Goal: Task Accomplishment & Management: Use online tool/utility

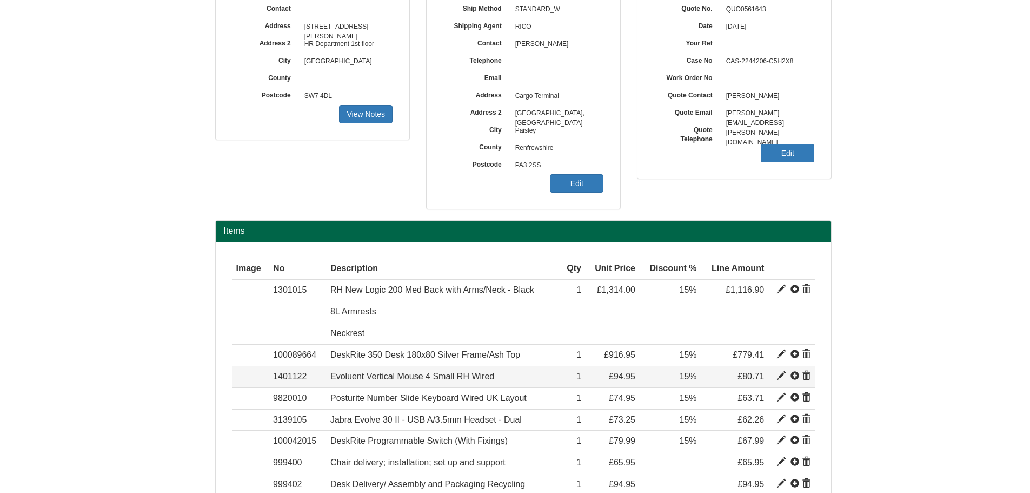
scroll to position [162, 0]
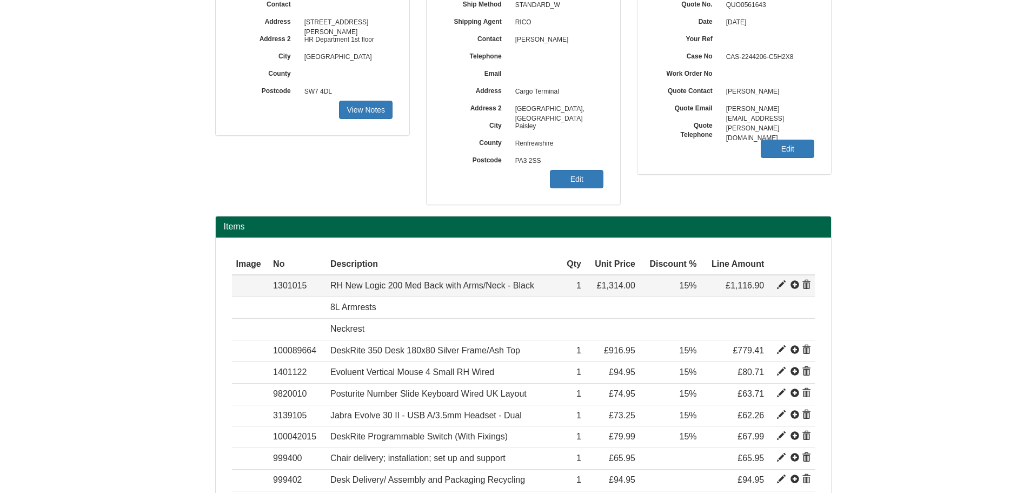
click at [778, 286] on span at bounding box center [781, 285] width 9 height 9
type input "RH New Logic 200 Med Back with Arms/Neck - Black"
type input "Fabric: Black (60999) Select"
type input "610.58"
type input "1314.00"
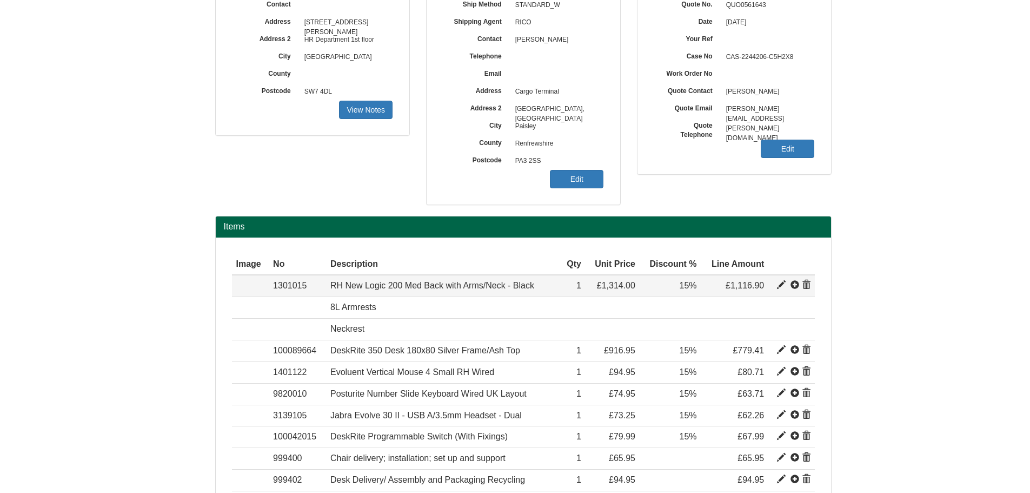
type input "1314.00"
type input "1"
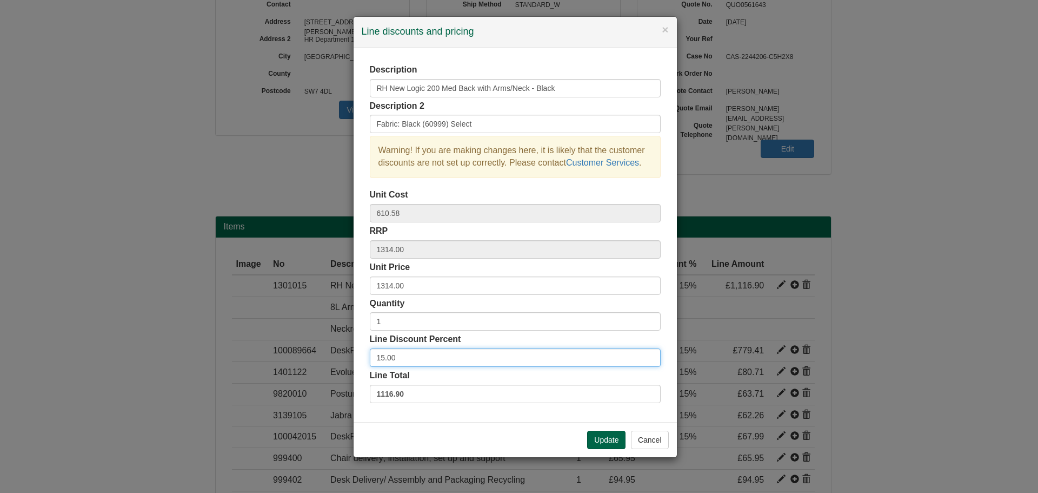
drag, startPoint x: 404, startPoint y: 357, endPoint x: 341, endPoint y: 359, distance: 63.3
click at [341, 359] on div "× Line discounts and pricing Description RH New Logic 200 Med Back with Arms/Ne…" at bounding box center [519, 246] width 1038 height 493
type input "25"
click at [608, 439] on button "Update" at bounding box center [606, 439] width 38 height 18
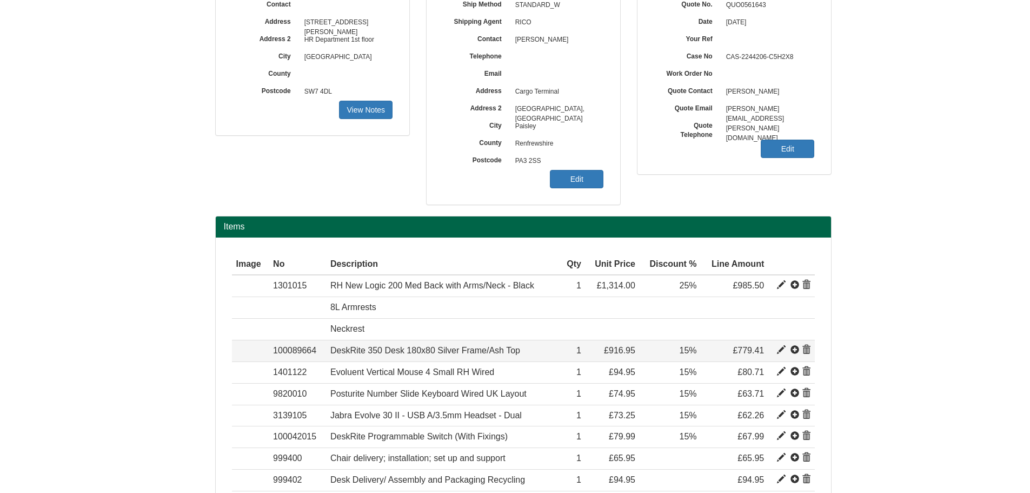
click at [782, 348] on span at bounding box center [781, 350] width 9 height 9
type input "DeskRite 350 Desk 180x80 Silver Frame/Ash Top"
type input "255.22"
type input "916.95"
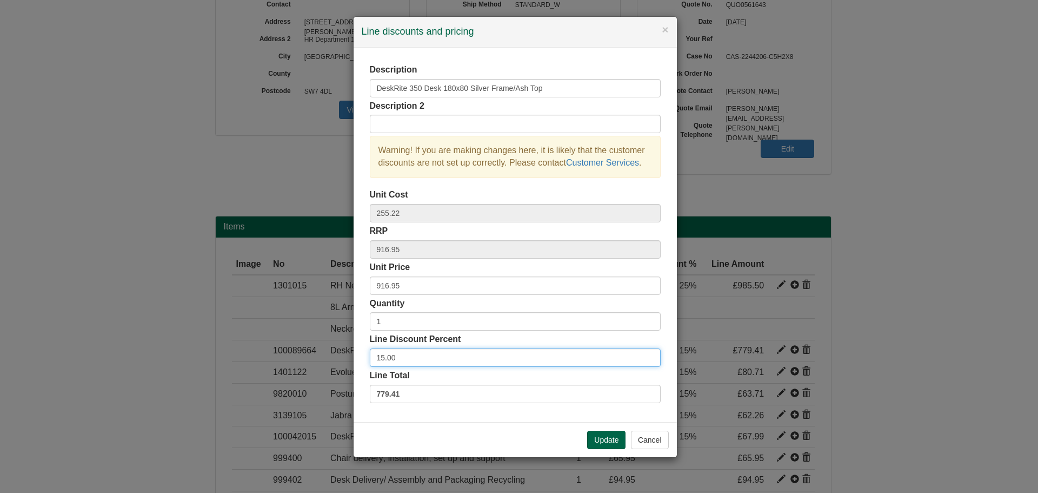
click at [347, 357] on div "× Line discounts and pricing Description DeskRite 350 Desk 180x80 Silver Frame/…" at bounding box center [519, 246] width 1038 height 493
type input "35"
click at [597, 445] on button "Update" at bounding box center [606, 439] width 38 height 18
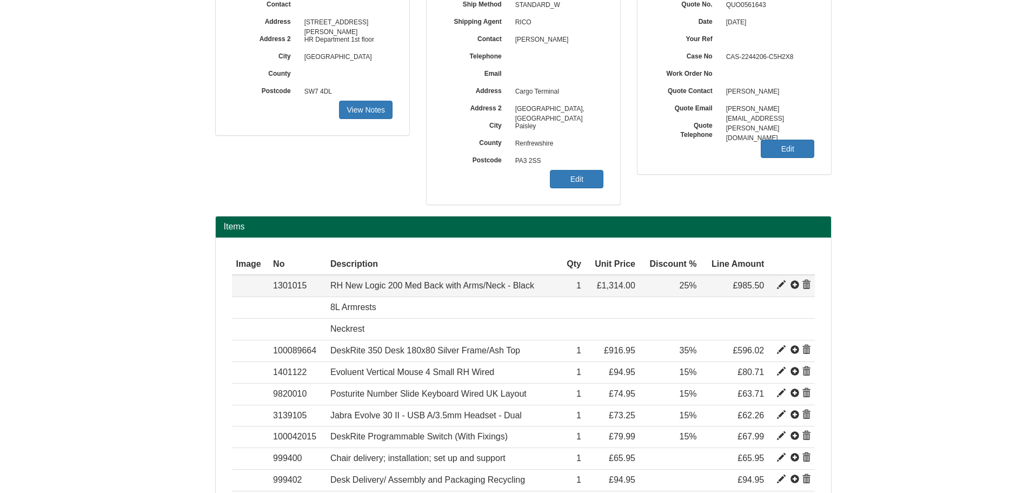
click at [777, 287] on span at bounding box center [781, 285] width 9 height 9
type input "RH New Logic 200 Med Back with Arms/Neck - Black"
type input "Fabric: Black (60999) Select"
type input "610.58"
type input "1314.00"
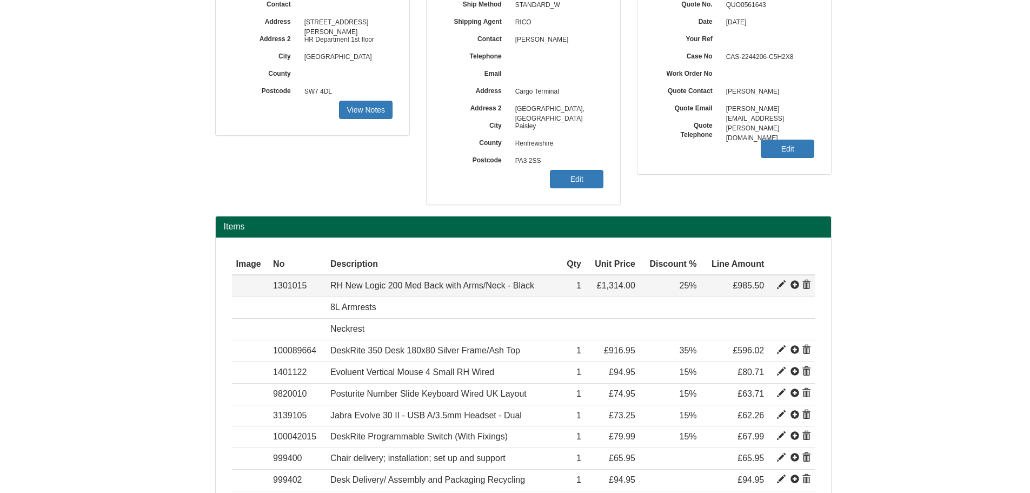
type input "1314.00"
type input "25.00"
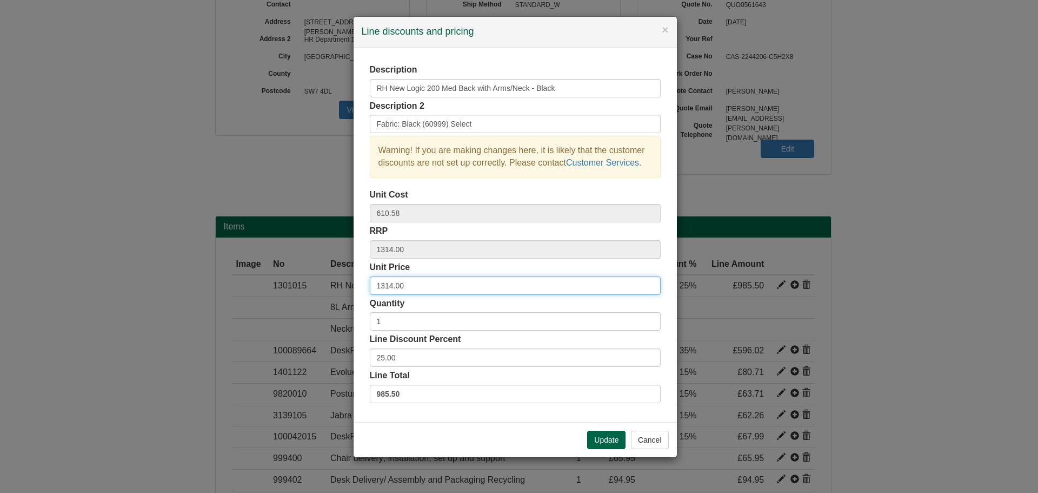
drag, startPoint x: 422, startPoint y: 286, endPoint x: 296, endPoint y: 285, distance: 125.5
click at [296, 285] on div "× Line discounts and pricing Description RH New Logic 200 Med Back with Arms/Ne…" at bounding box center [519, 246] width 1038 height 493
type input "957.75"
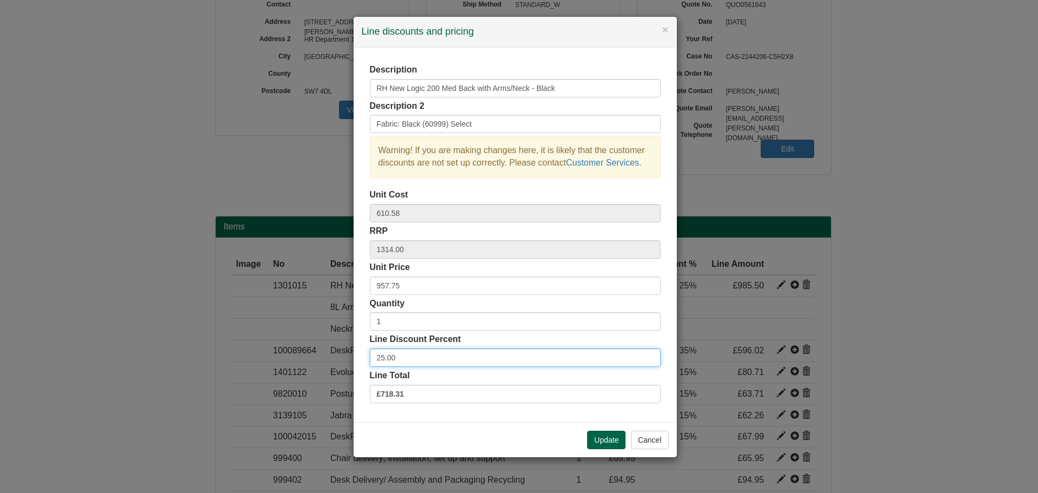
drag, startPoint x: 364, startPoint y: 352, endPoint x: 286, endPoint y: 355, distance: 77.9
click at [296, 354] on div "× Line discounts and pricing Description RH New Logic 200 Med Back with Arms/Ne…" at bounding box center [519, 246] width 1038 height 493
type input "0"
click at [598, 436] on button "Update" at bounding box center [606, 439] width 38 height 18
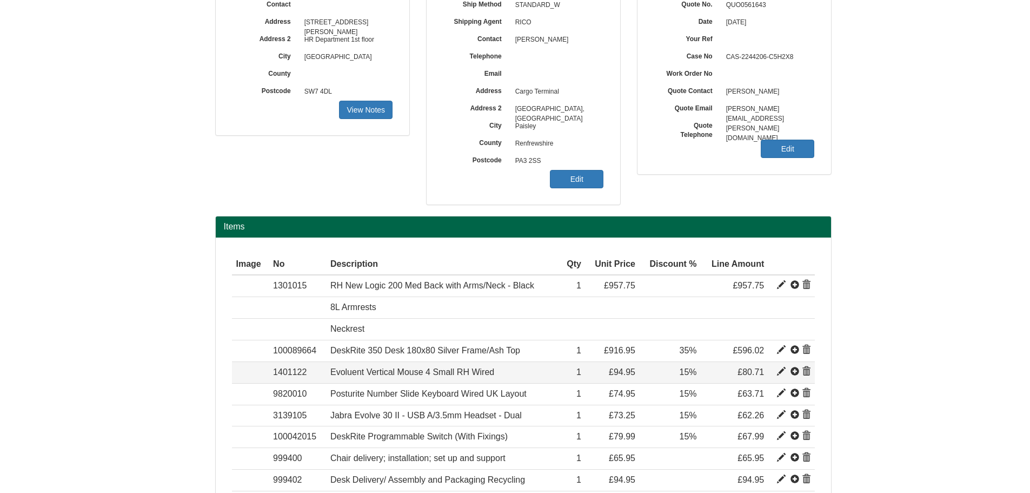
click at [781, 369] on span at bounding box center [781, 371] width 9 height 9
type input "Evoluent Vertical Mouse 4 Small RH Wired"
type input "54.54"
type input "94.95"
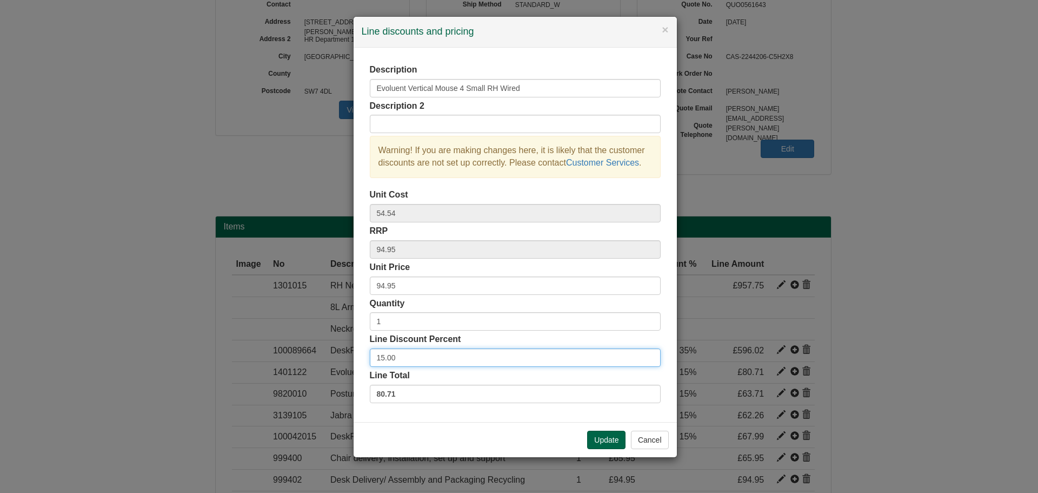
drag, startPoint x: 420, startPoint y: 353, endPoint x: 300, endPoint y: 362, distance: 120.4
click at [300, 362] on div "× Line discounts and pricing Description Evoluent Vertical Mouse 4 Small RH Wir…" at bounding box center [519, 246] width 1038 height 493
click at [600, 441] on button "Update" at bounding box center [606, 439] width 38 height 18
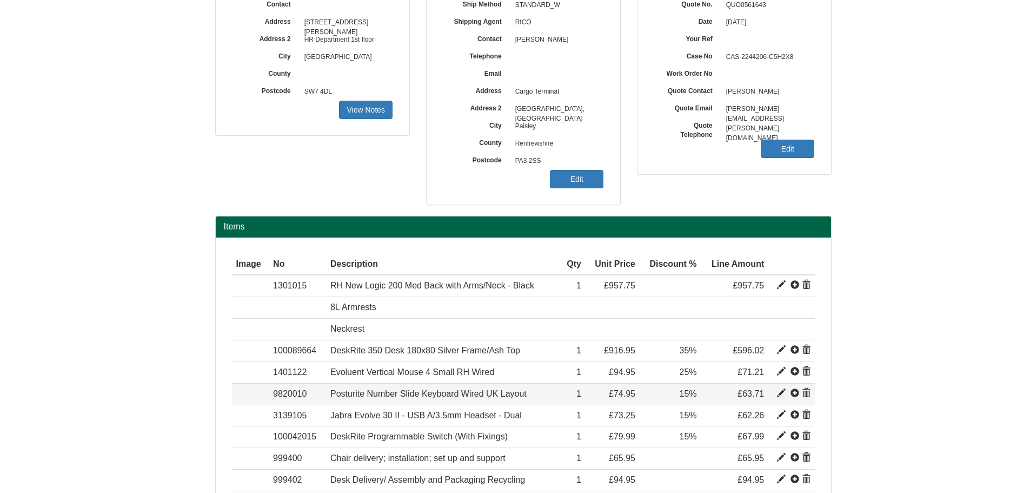
click at [779, 394] on span at bounding box center [781, 393] width 9 height 9
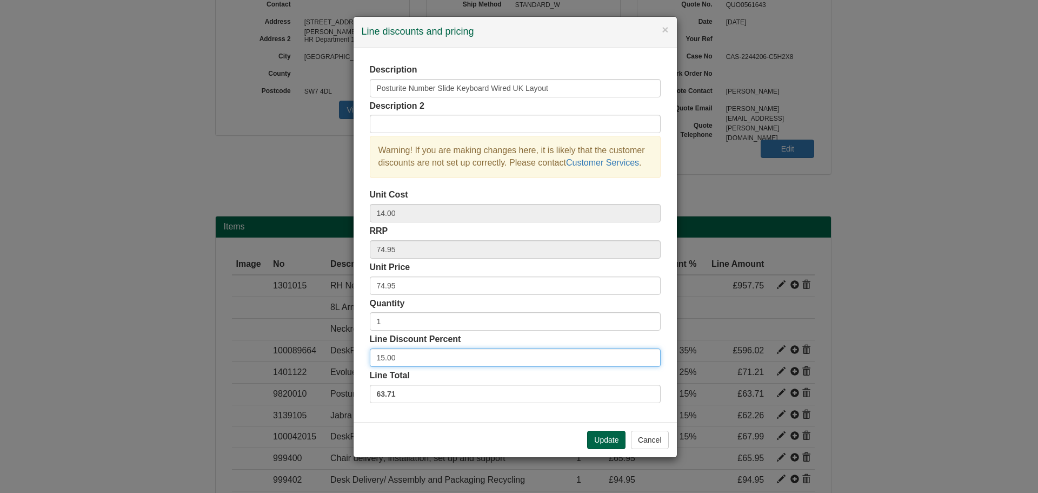
drag, startPoint x: 379, startPoint y: 358, endPoint x: 352, endPoint y: 357, distance: 27.1
click at [353, 357] on div "× Line discounts and pricing Description Posturite Number Slide Keyboard Wired …" at bounding box center [515, 236] width 324 height 441
type input "25"
click at [607, 436] on button "Update" at bounding box center [606, 439] width 38 height 18
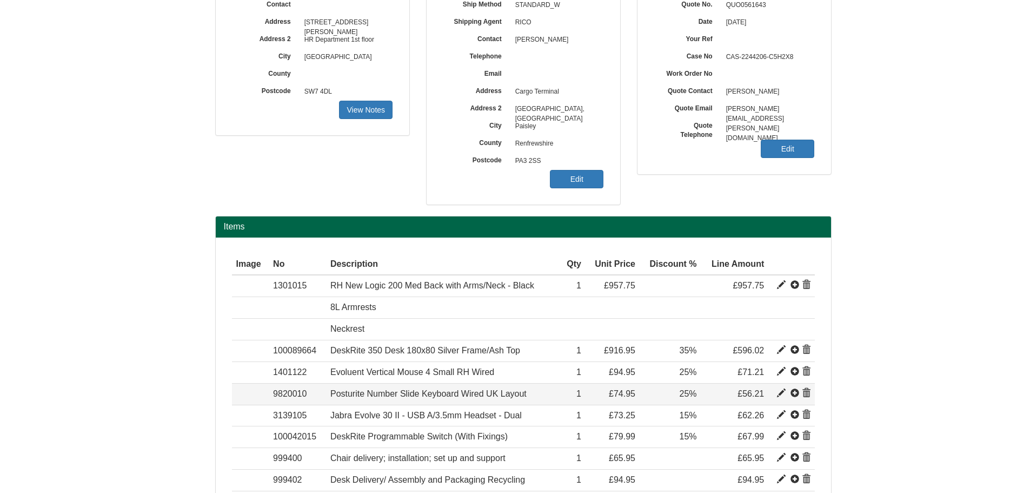
click at [782, 393] on span at bounding box center [781, 393] width 9 height 9
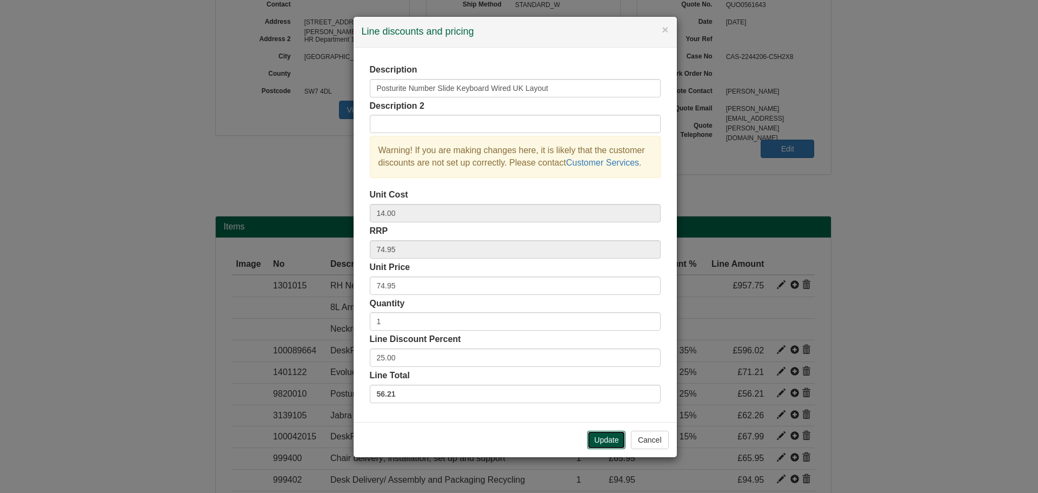
click at [601, 435] on button "Update" at bounding box center [606, 439] width 38 height 18
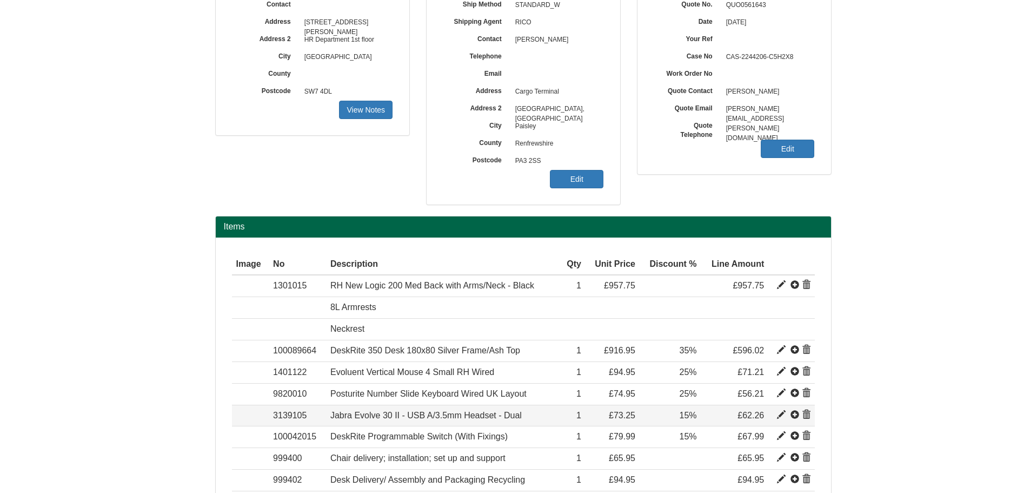
click at [780, 415] on span at bounding box center [781, 414] width 9 height 9
type input "Jabra Evolve 30 II - USB A/3.5mm Headset - Dual"
type input "41.96"
type input "73.25"
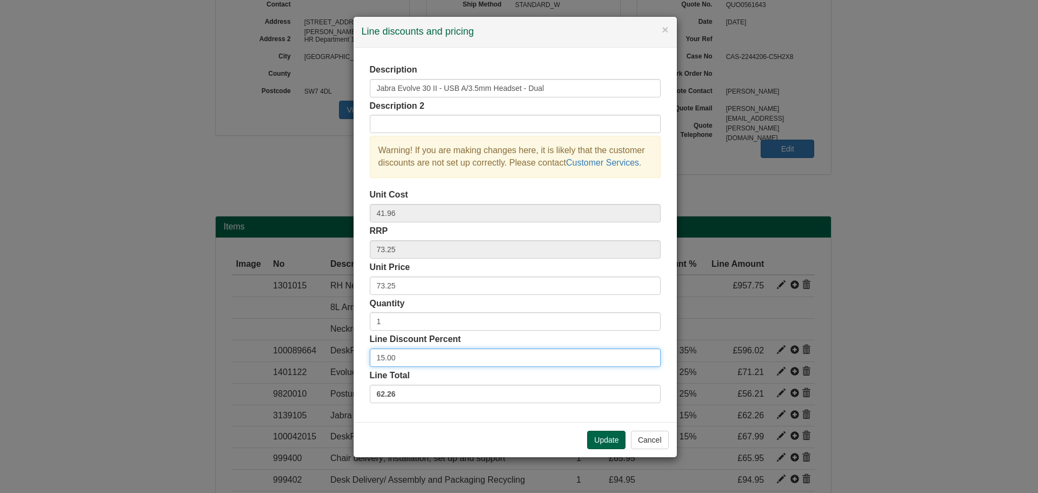
drag, startPoint x: 377, startPoint y: 356, endPoint x: 306, endPoint y: 355, distance: 71.9
click at [308, 355] on div "× Line discounts and pricing Description Jabra Evolve 30 II - USB A/3.5mm Heads…" at bounding box center [519, 246] width 1038 height 493
type input "25"
click at [619, 430] on button "Update" at bounding box center [606, 439] width 38 height 18
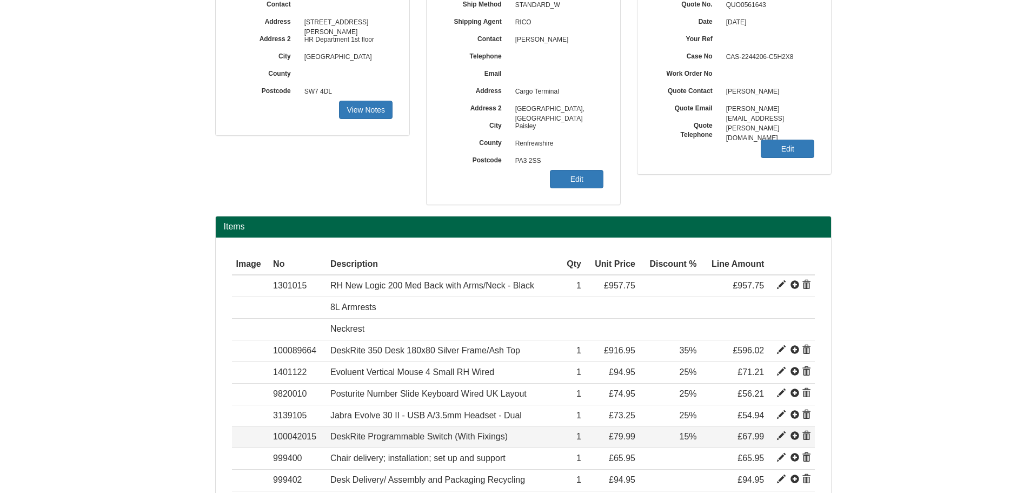
click at [779, 436] on span at bounding box center [781, 436] width 9 height 9
type input "DeskRite Programmable Switch (With Fixings)"
type input "40.74"
type input "79.99"
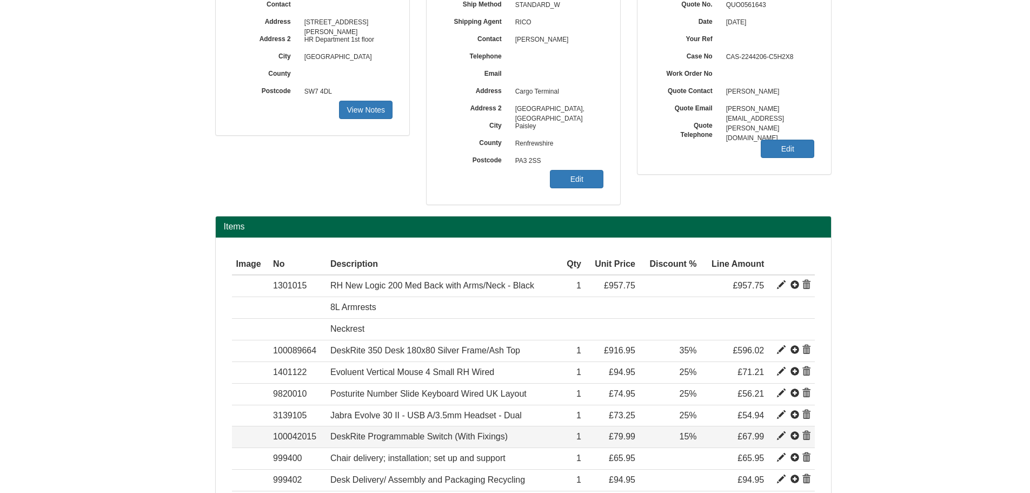
type input "15.00"
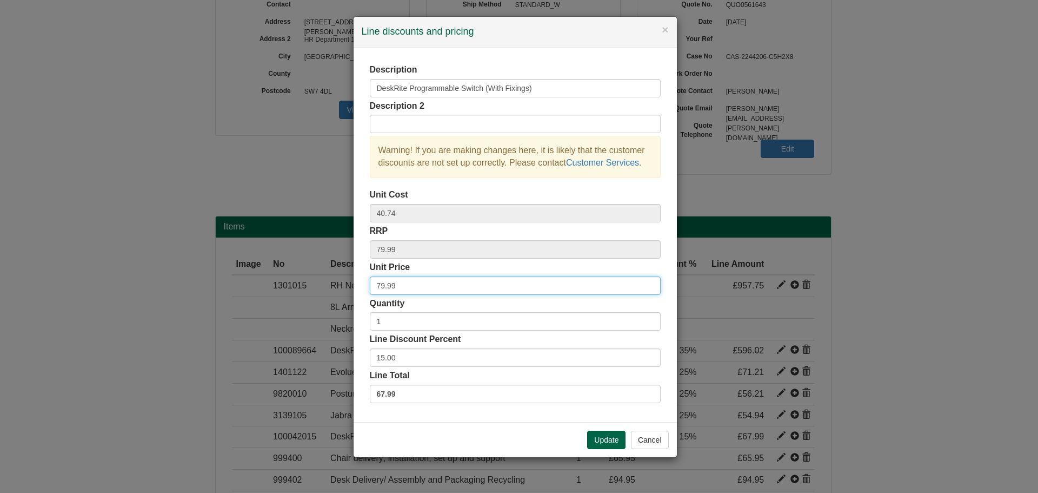
drag, startPoint x: 400, startPoint y: 288, endPoint x: 315, endPoint y: 287, distance: 85.4
click at [315, 287] on div "× Line discounts and pricing Description DeskRite Programmable Switch (With Fix…" at bounding box center [519, 246] width 1038 height 493
type input "0"
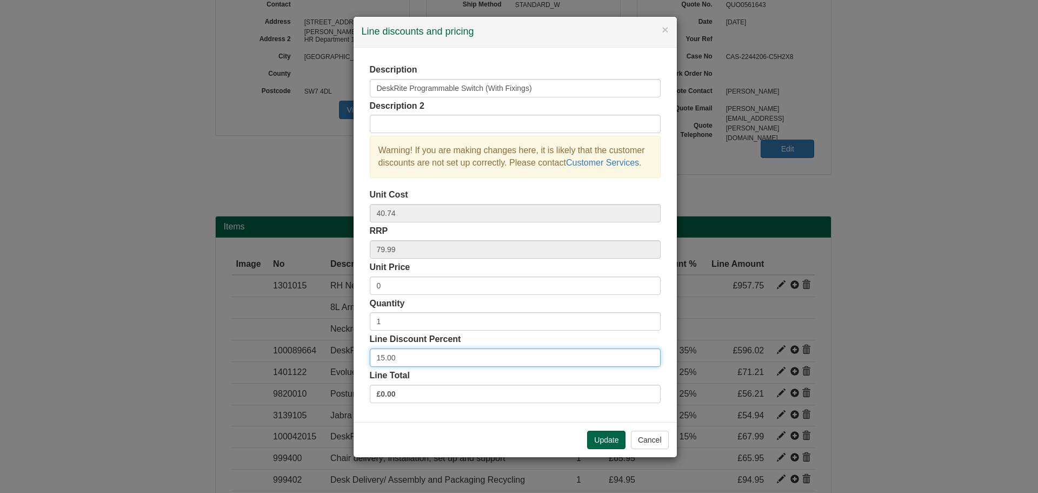
click at [347, 355] on div "× Line discounts and pricing Description DeskRite Programmable Switch (With Fix…" at bounding box center [519, 246] width 1038 height 493
type input "0"
click at [598, 440] on button "Update" at bounding box center [606, 439] width 38 height 18
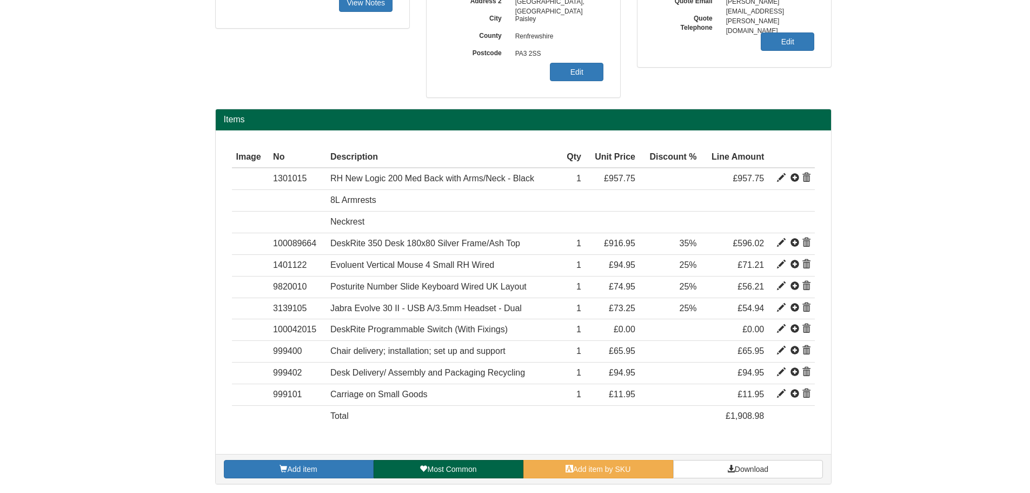
scroll to position [271, 0]
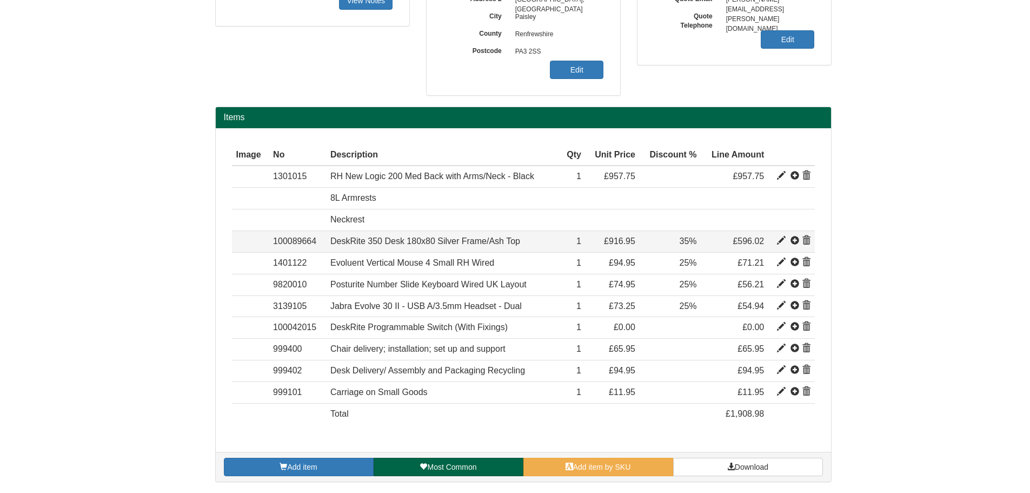
click at [779, 242] on span at bounding box center [781, 240] width 9 height 9
type input "DeskRite 350 Desk 180x80 Silver Frame/Ash Top"
type input "255.22"
type input "916.95"
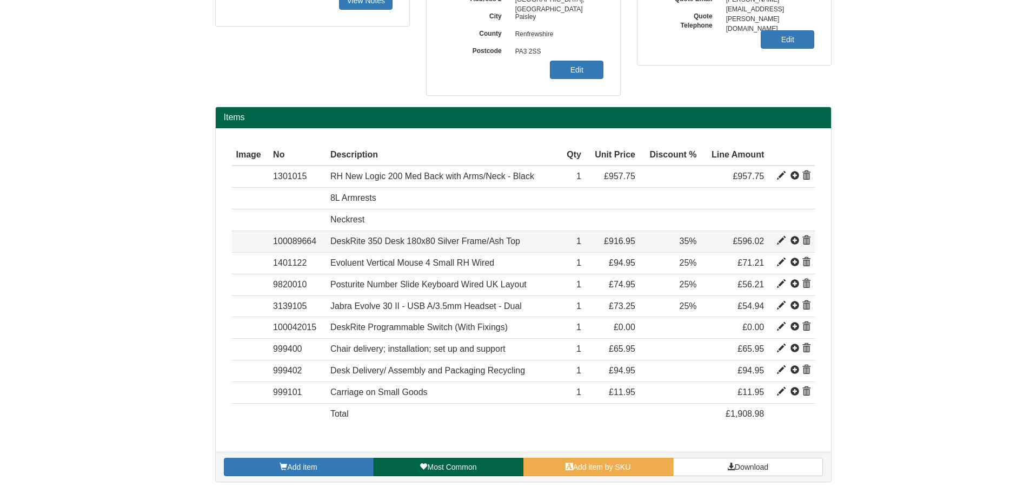
type input "35.00"
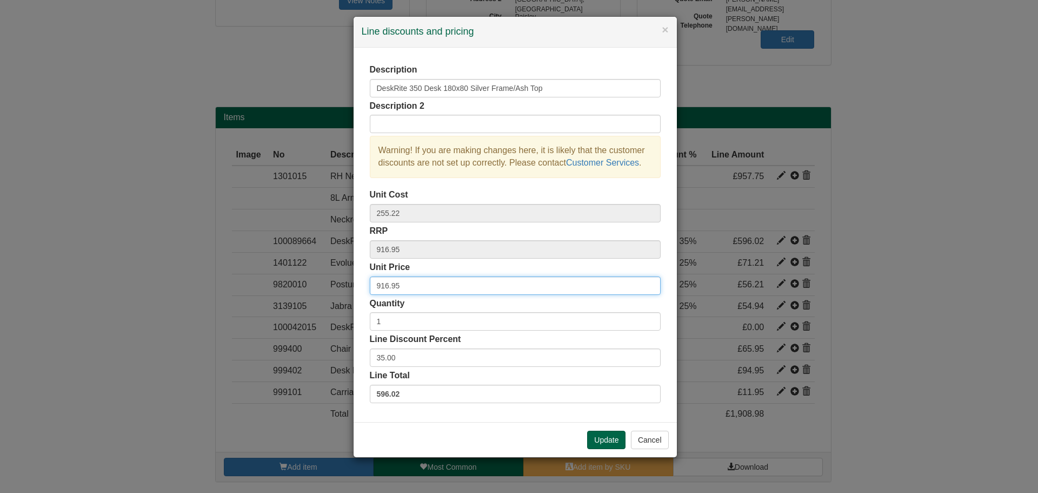
drag, startPoint x: 409, startPoint y: 284, endPoint x: 351, endPoint y: 286, distance: 57.9
click at [351, 286] on div "× Line discounts and pricing Description DeskRite 350 Desk 180x80 Silver Frame/…" at bounding box center [519, 246] width 1038 height 493
type input "595.00"
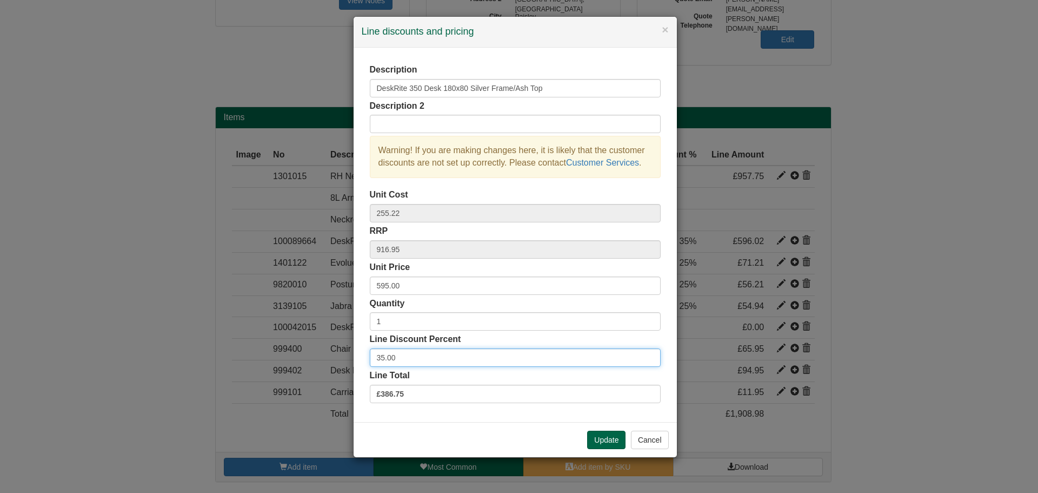
drag, startPoint x: 408, startPoint y: 359, endPoint x: 344, endPoint y: 353, distance: 64.1
click at [344, 353] on div "× Line discounts and pricing Description DeskRite 350 Desk 180x80 Silver Frame/…" at bounding box center [519, 246] width 1038 height 493
click at [619, 440] on button "Update" at bounding box center [606, 439] width 38 height 18
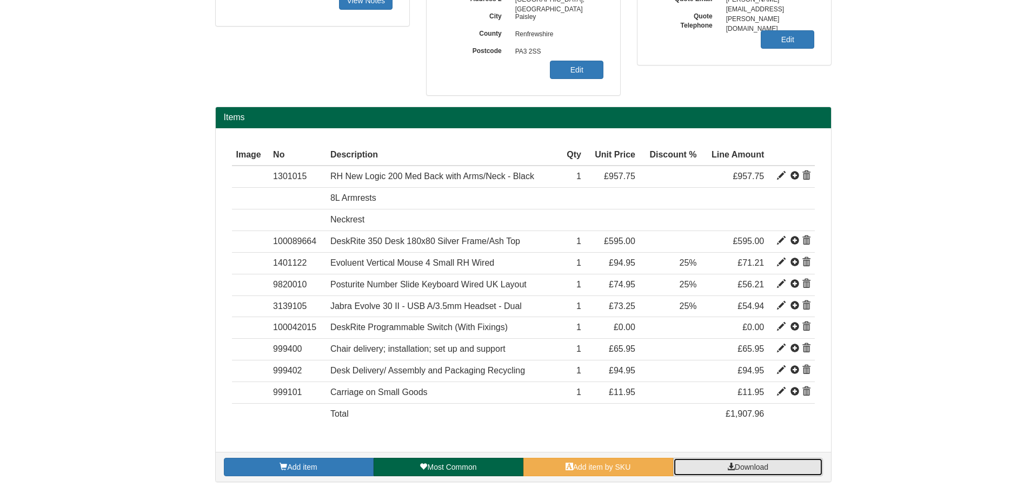
click at [773, 463] on link "Download" at bounding box center [748, 466] width 150 height 18
